Goal: Understand process/instructions: Learn about a topic

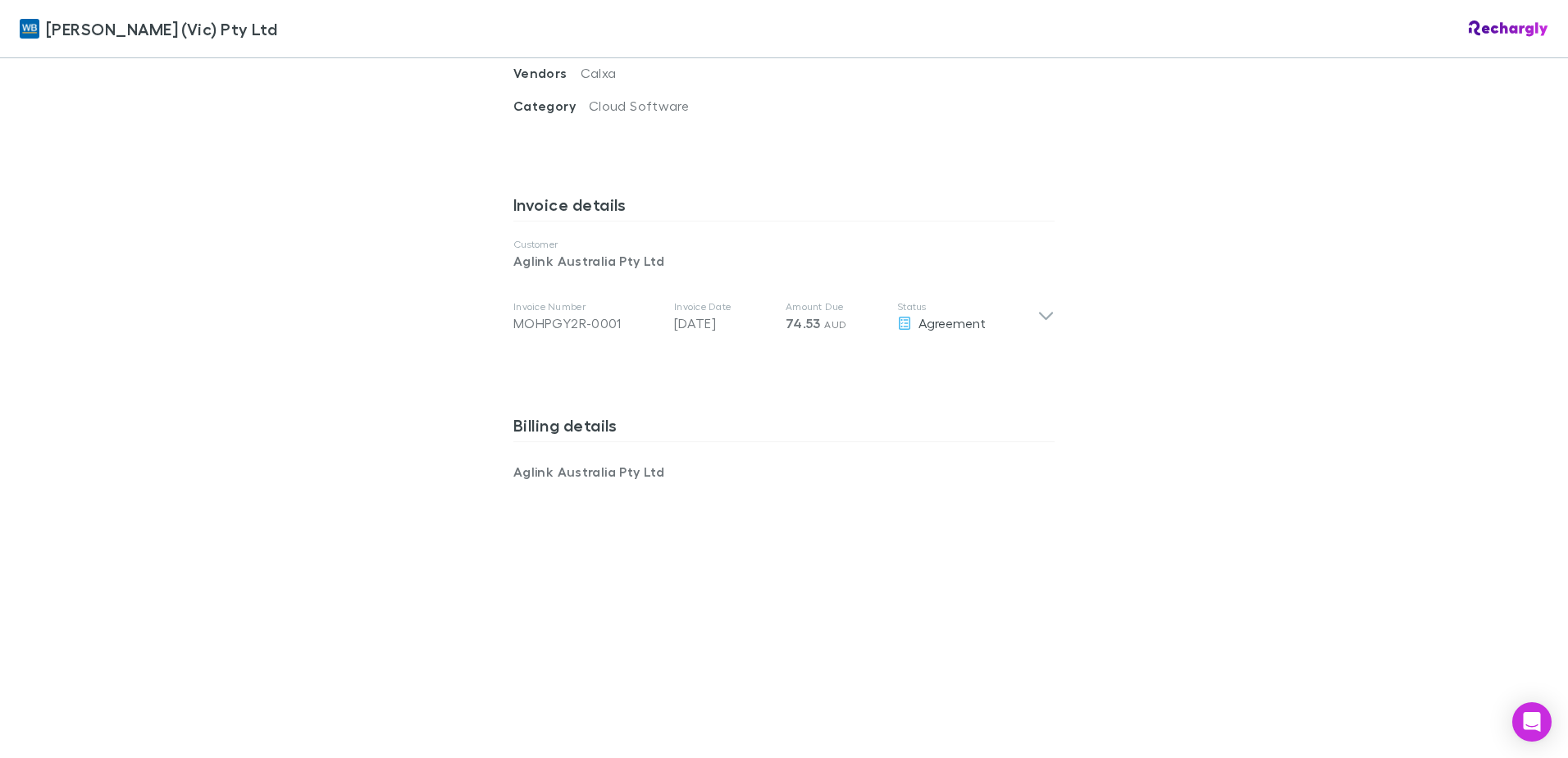
scroll to position [821, 0]
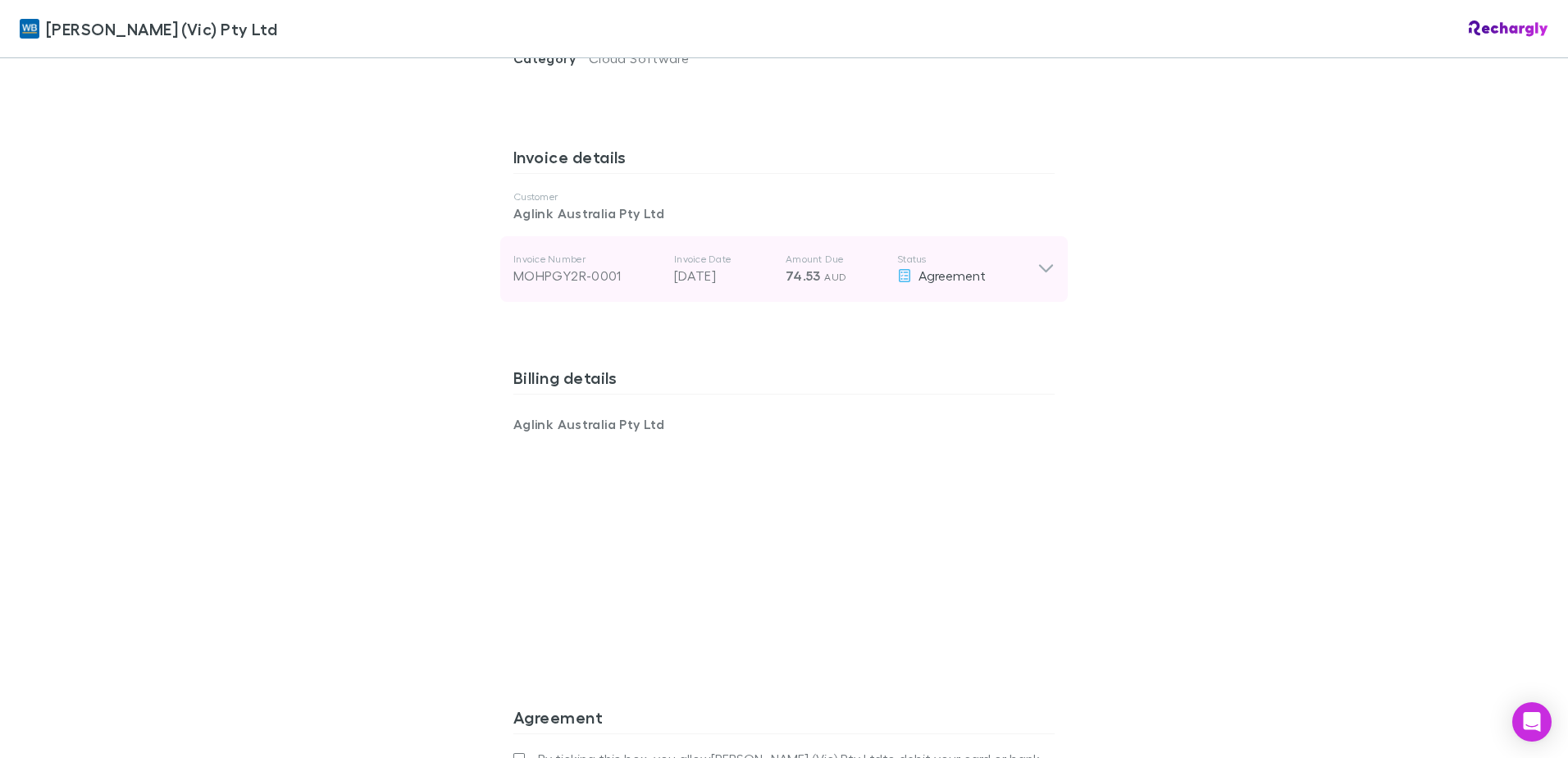
click at [1043, 259] on icon at bounding box center [1046, 269] width 17 height 19
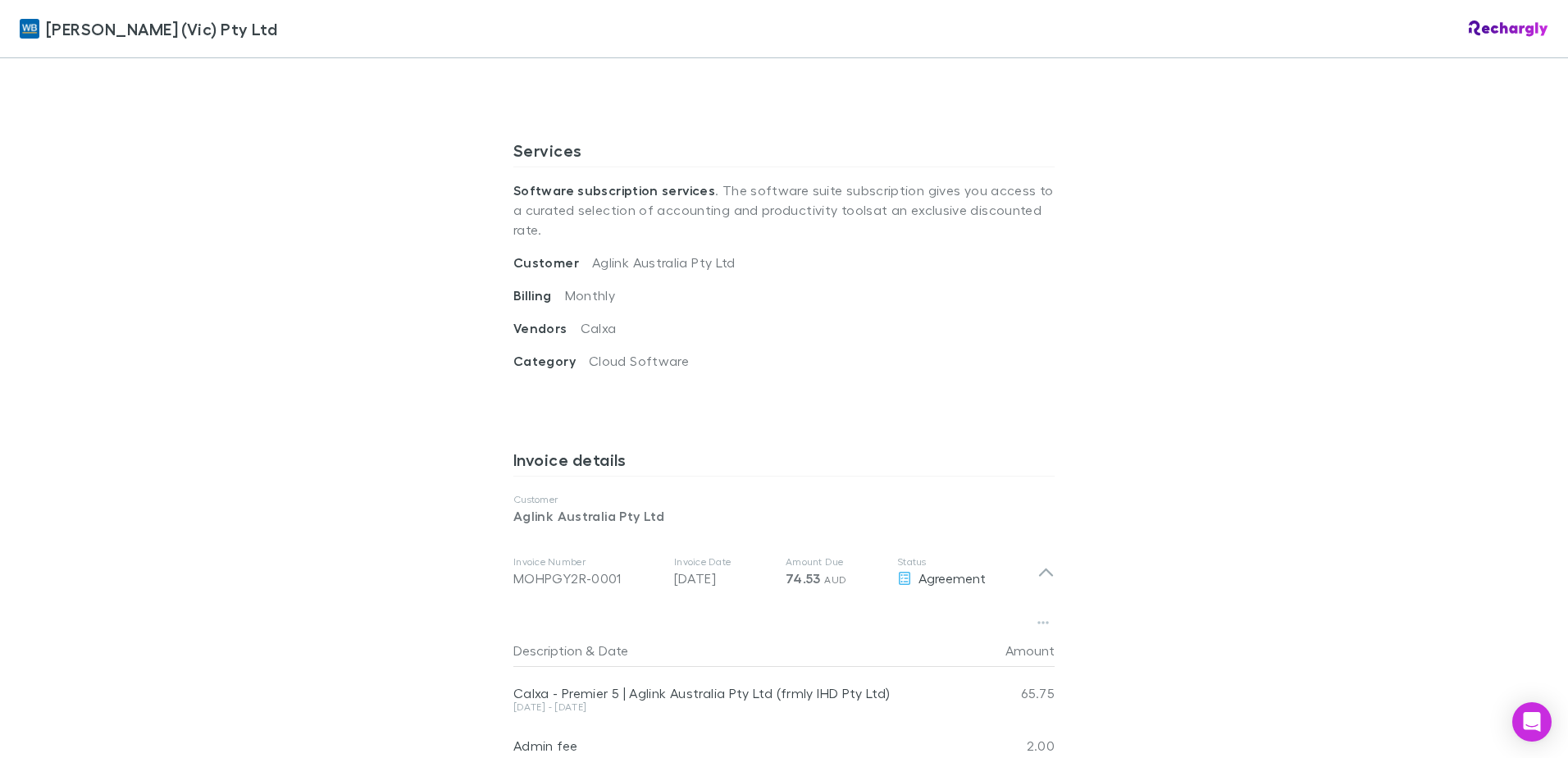
scroll to position [492, 0]
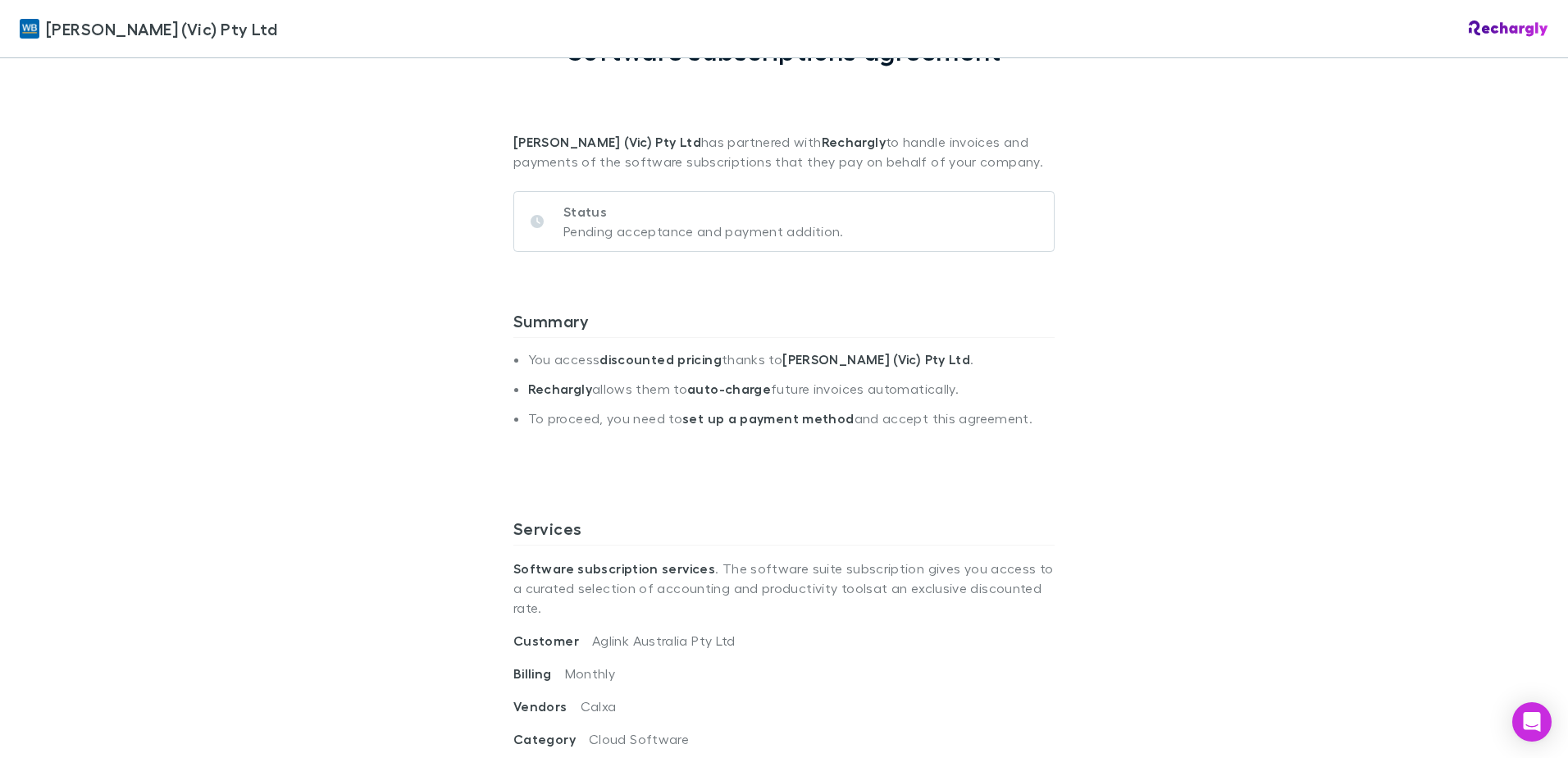
scroll to position [492, 0]
